Goal: Information Seeking & Learning: Compare options

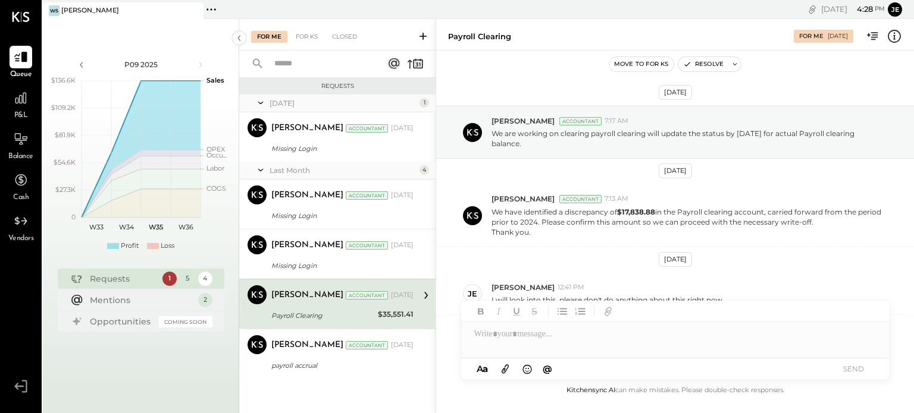
scroll to position [86, 0]
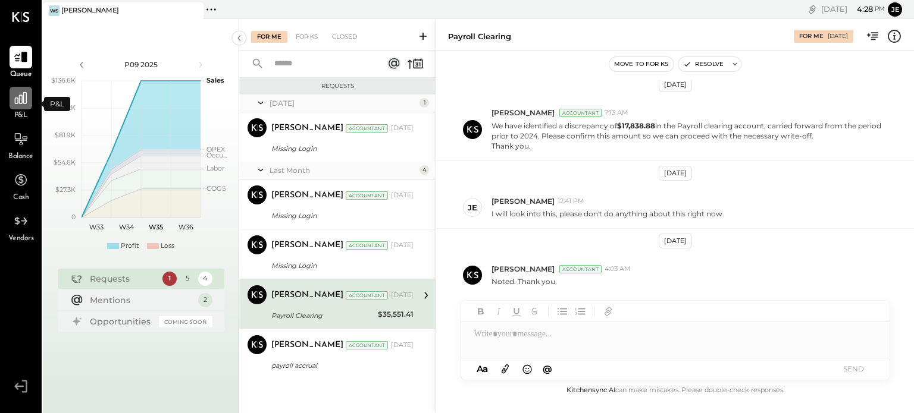
click at [23, 100] on icon at bounding box center [21, 98] width 12 height 12
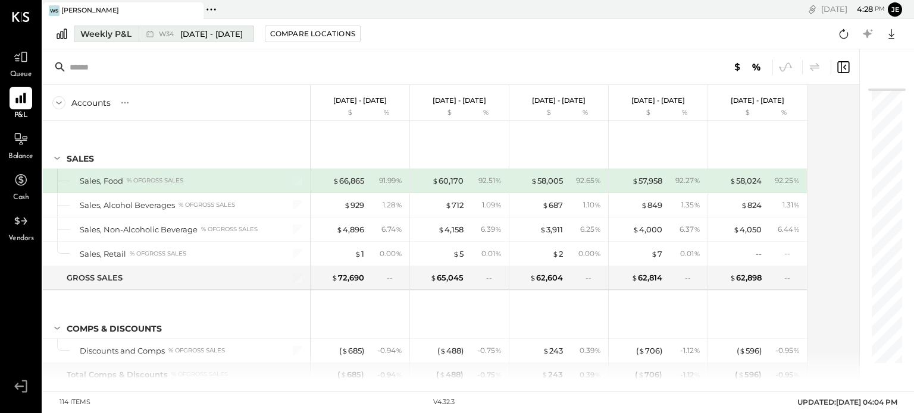
click at [204, 35] on span "[DATE] - [DATE]" at bounding box center [211, 34] width 62 height 11
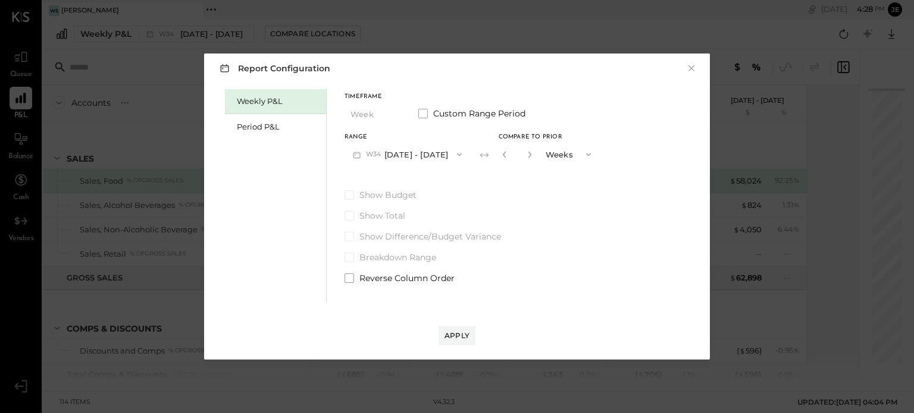
click at [411, 153] on button "W34 [DATE] - [DATE]" at bounding box center [407, 154] width 126 height 22
click at [287, 130] on div "Period P&L" at bounding box center [278, 126] width 83 height 11
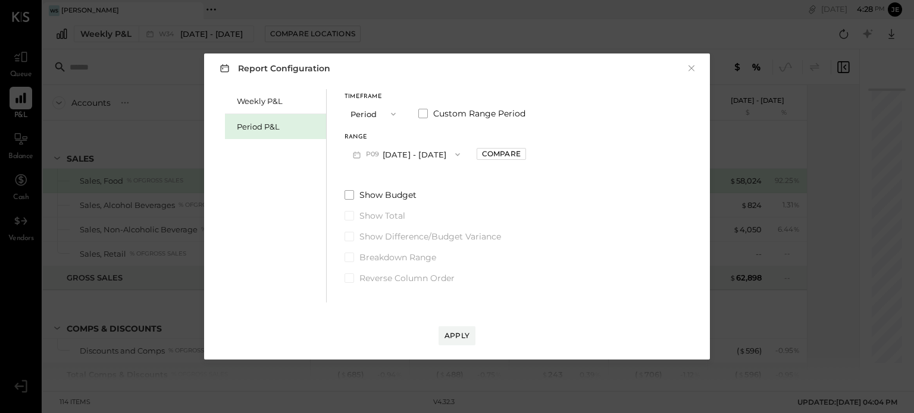
click at [416, 155] on button "P09 [DATE] - [DATE]" at bounding box center [406, 154] width 124 height 22
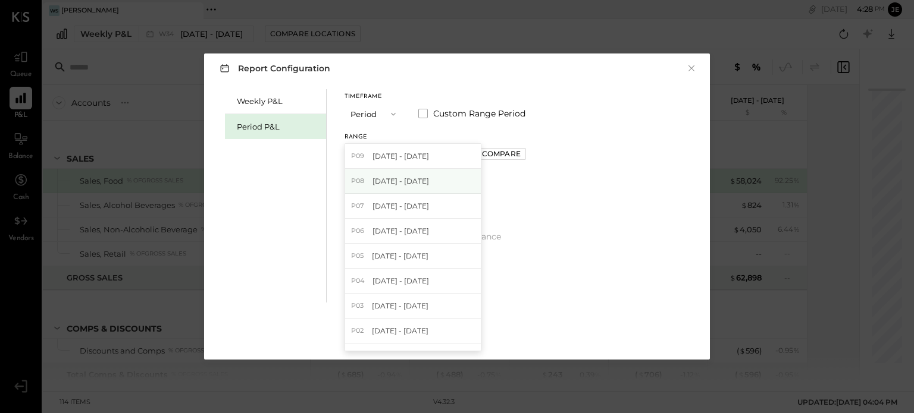
click at [400, 175] on div "P08 [DATE] - [DATE]" at bounding box center [413, 181] width 136 height 25
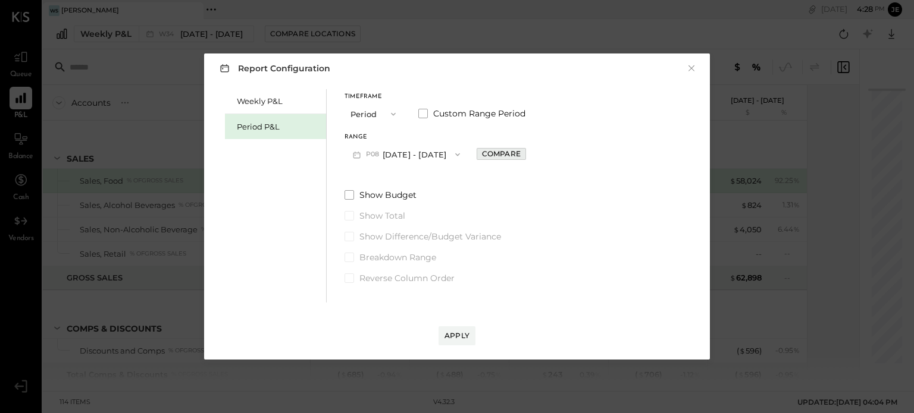
click at [512, 155] on div "Compare" at bounding box center [501, 154] width 39 height 10
click at [531, 158] on icon "button" at bounding box center [527, 154] width 7 height 7
type input "*"
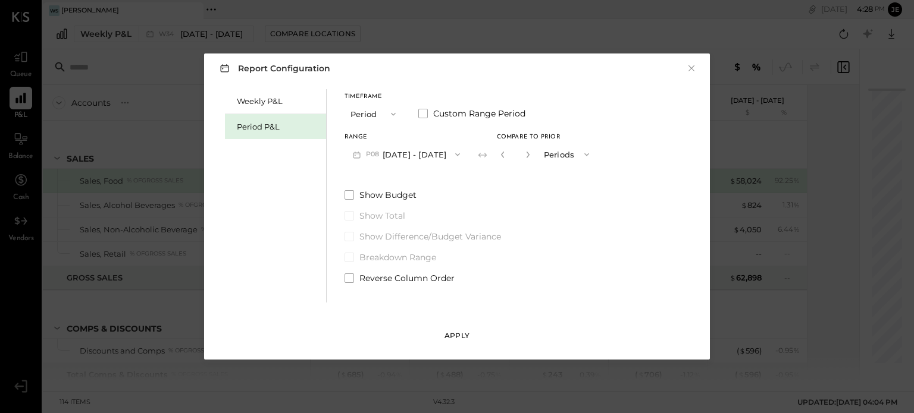
click at [456, 340] on div "Apply" at bounding box center [456, 336] width 25 height 10
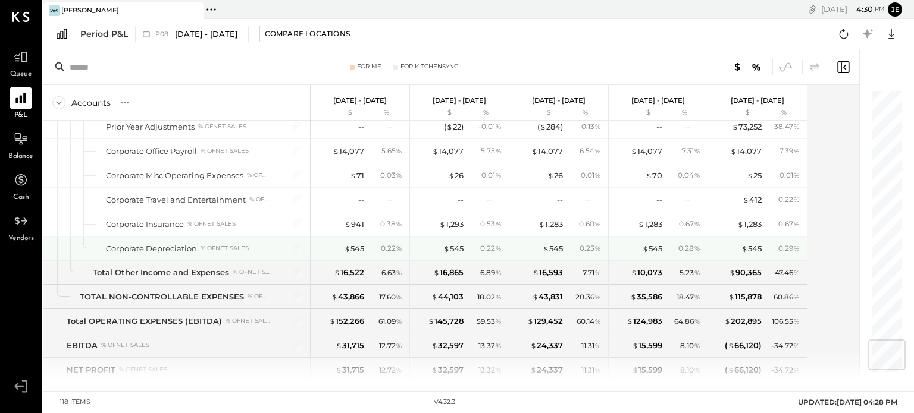
scroll to position [2121, 0]
